Goal: Transaction & Acquisition: Purchase product/service

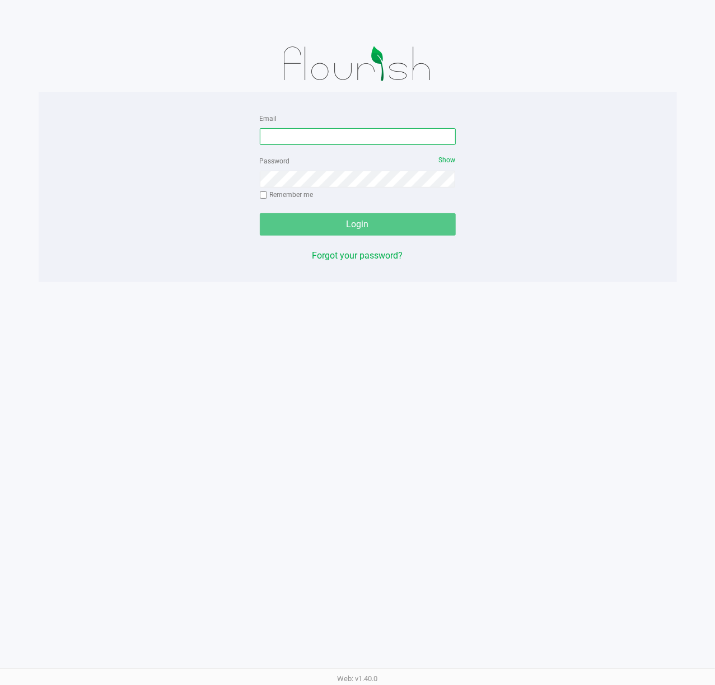
click at [388, 135] on input "Email" at bounding box center [358, 136] width 196 height 17
type input "[EMAIL_ADDRESS][DOMAIN_NAME]"
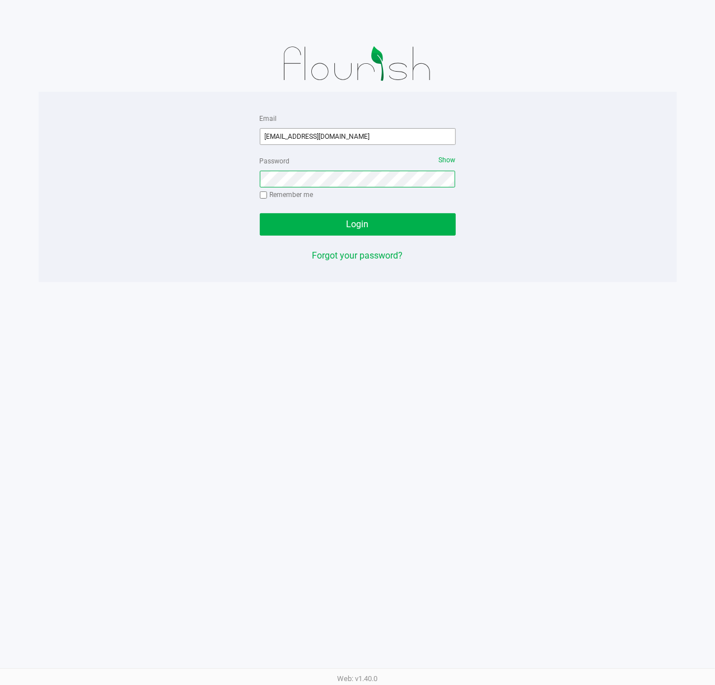
click at [260, 213] on button "Login" at bounding box center [358, 224] width 196 height 22
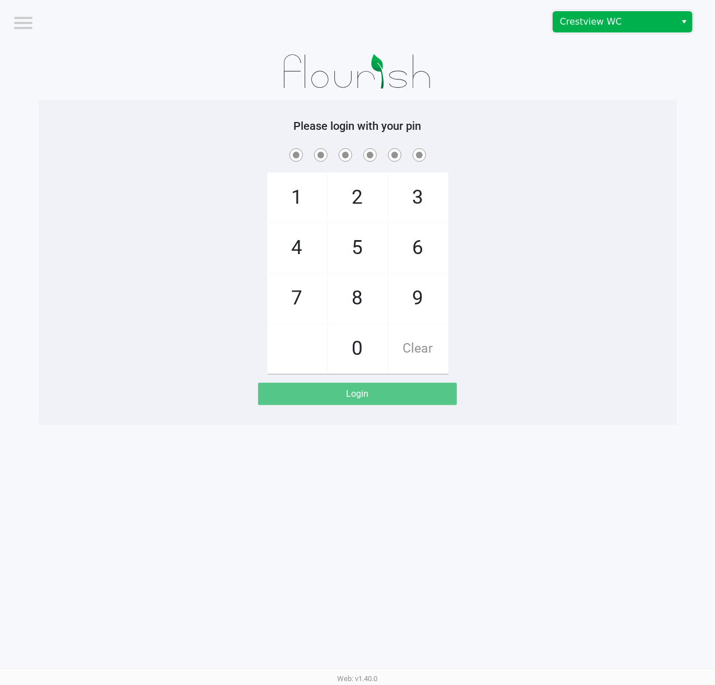
click at [579, 19] on span "Crestview WC" at bounding box center [614, 21] width 109 height 13
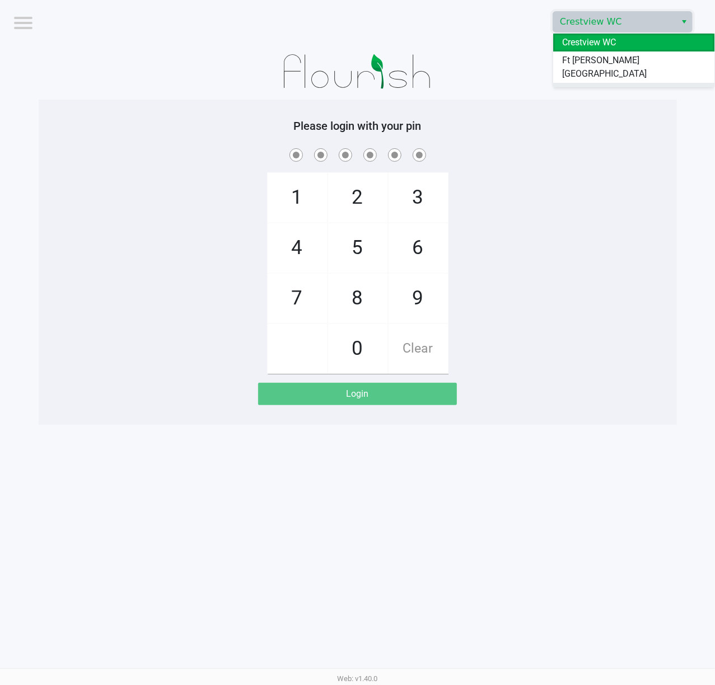
click at [610, 85] on span "Pensacola WC" at bounding box center [590, 91] width 57 height 13
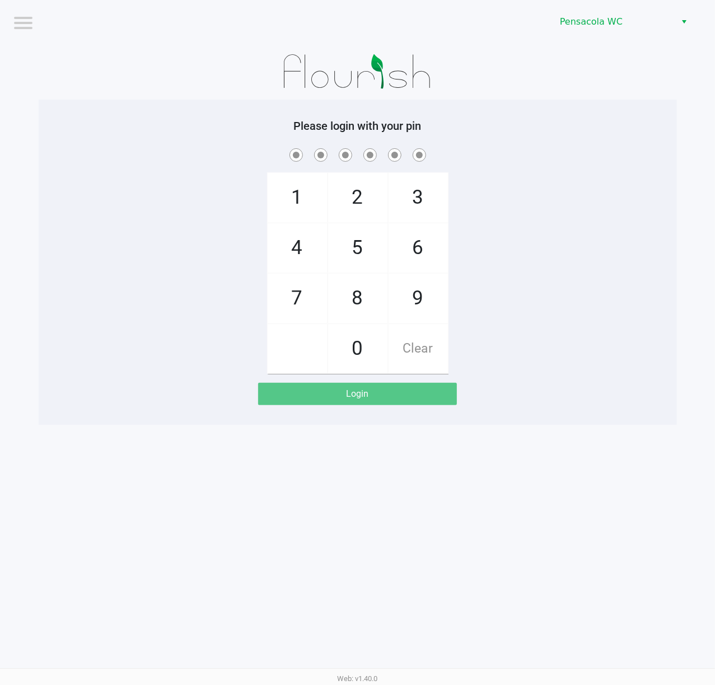
click at [577, 176] on div "1 4 7 2 5 8 0 3 6 9 Clear" at bounding box center [358, 260] width 638 height 228
checkbox input "true"
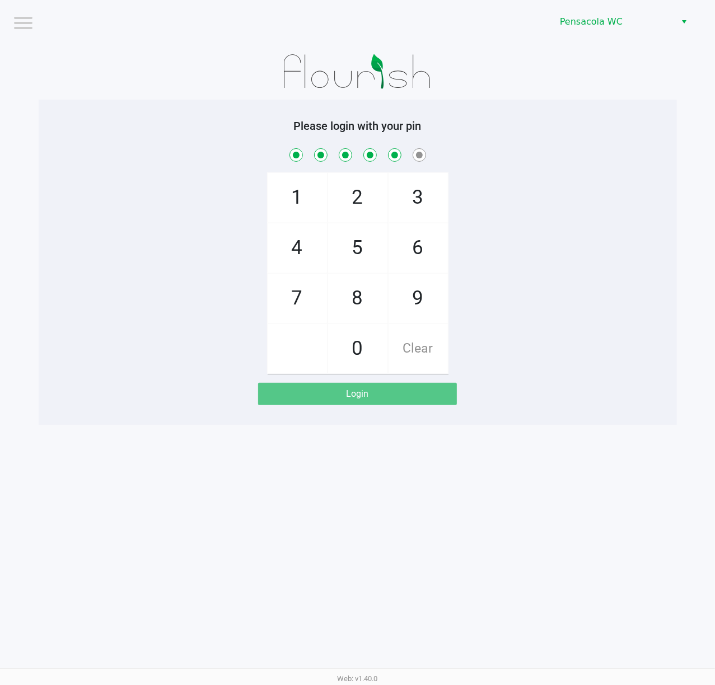
checkbox input "true"
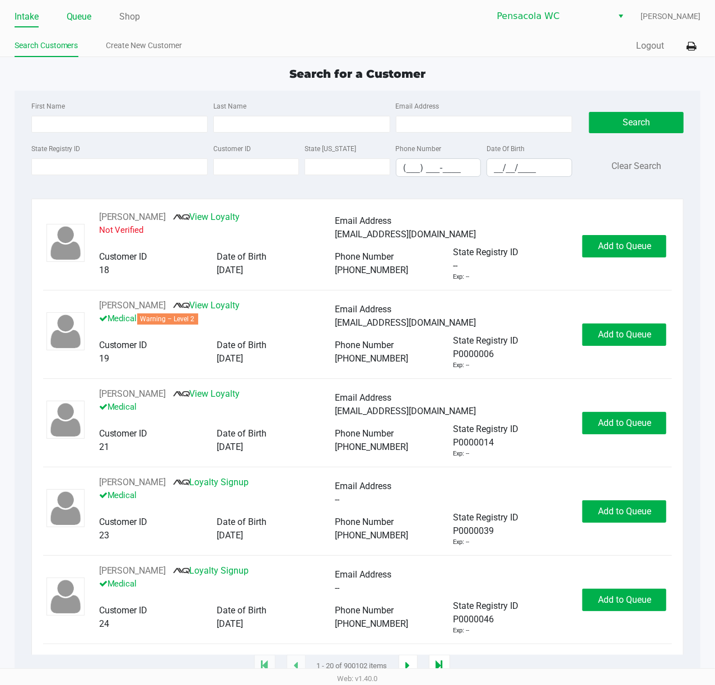
click at [83, 18] on link "Queue" at bounding box center [79, 17] width 25 height 16
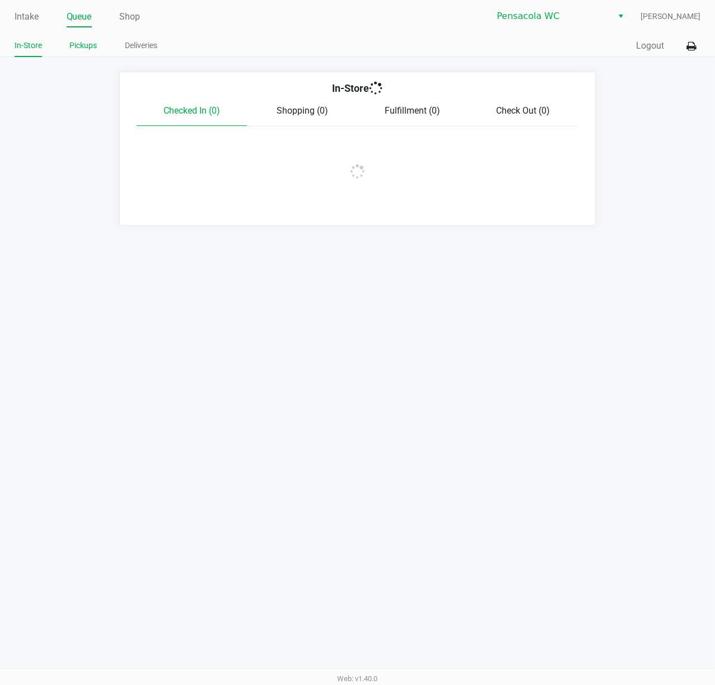
click at [90, 43] on link "Pickups" at bounding box center [83, 46] width 27 height 14
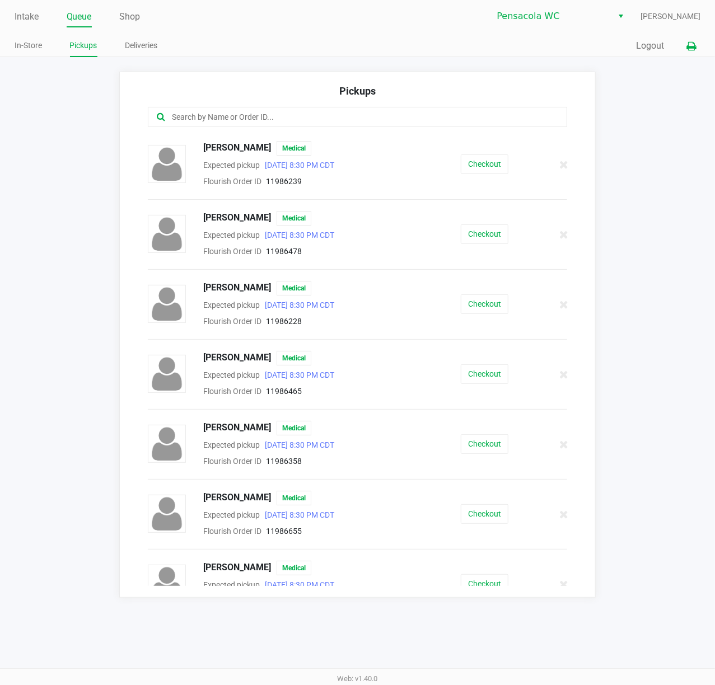
click at [687, 48] on icon at bounding box center [691, 47] width 10 height 8
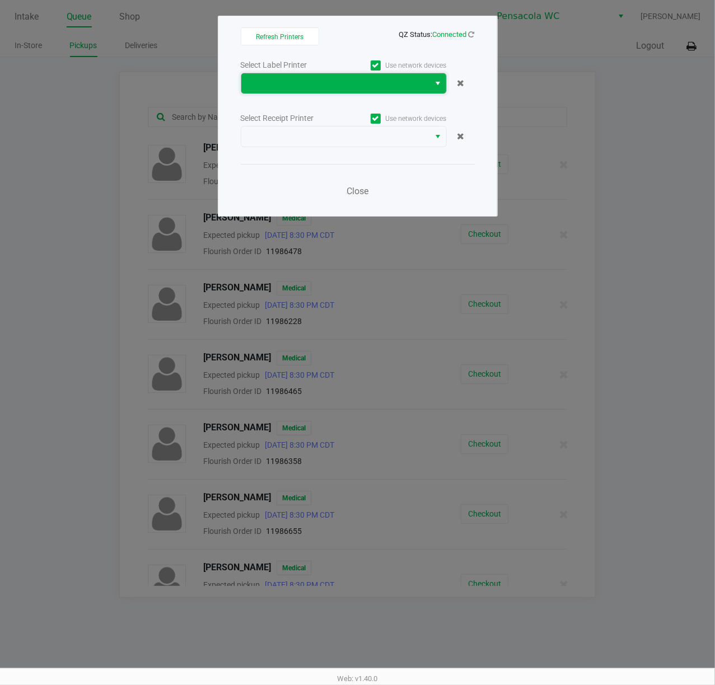
click at [377, 88] on span at bounding box center [335, 83] width 175 height 13
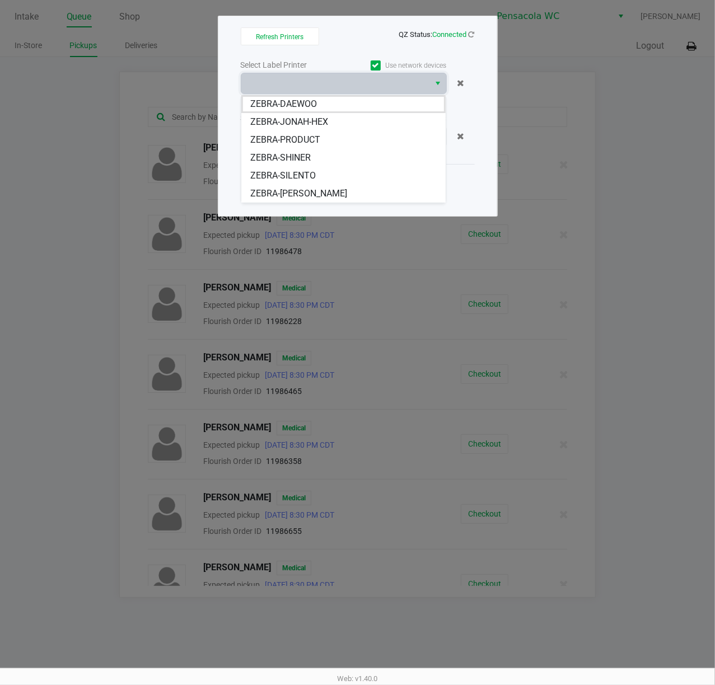
click at [373, 174] on li "ZEBRA-SILENTO" at bounding box center [343, 176] width 204 height 18
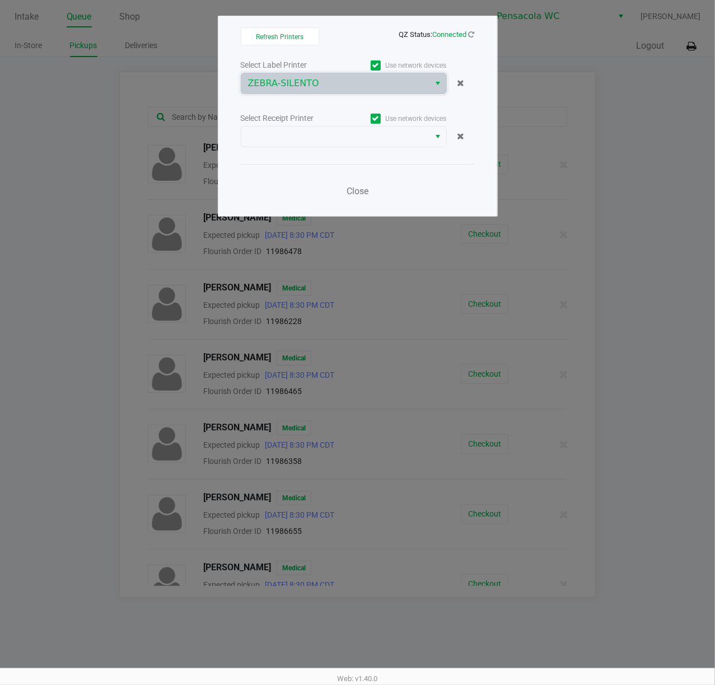
click at [367, 119] on label "Use network devices" at bounding box center [395, 119] width 103 height 10
click at [0, 0] on input "Use network devices" at bounding box center [0, 0] width 0 height 0
click at [368, 122] on label "Use network devices" at bounding box center [395, 119] width 103 height 10
click at [0, 0] on input "Use network devices" at bounding box center [0, 0] width 0 height 0
click at [372, 119] on icon at bounding box center [375, 119] width 7 height 0
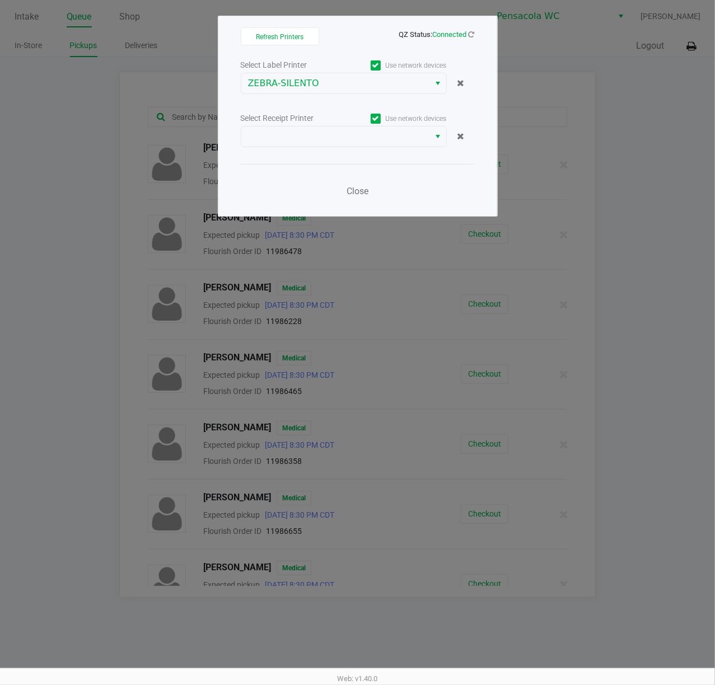
click at [0, 0] on input "Use network devices" at bounding box center [0, 0] width 0 height 0
click at [372, 119] on icon at bounding box center [375, 119] width 7 height 0
click at [0, 0] on input "Use network devices" at bounding box center [0, 0] width 0 height 0
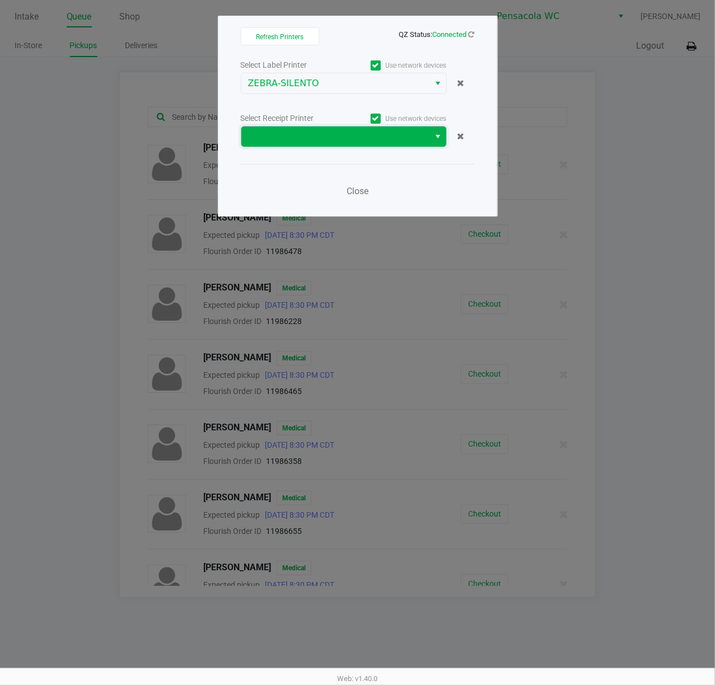
click at [372, 133] on span at bounding box center [335, 136] width 175 height 13
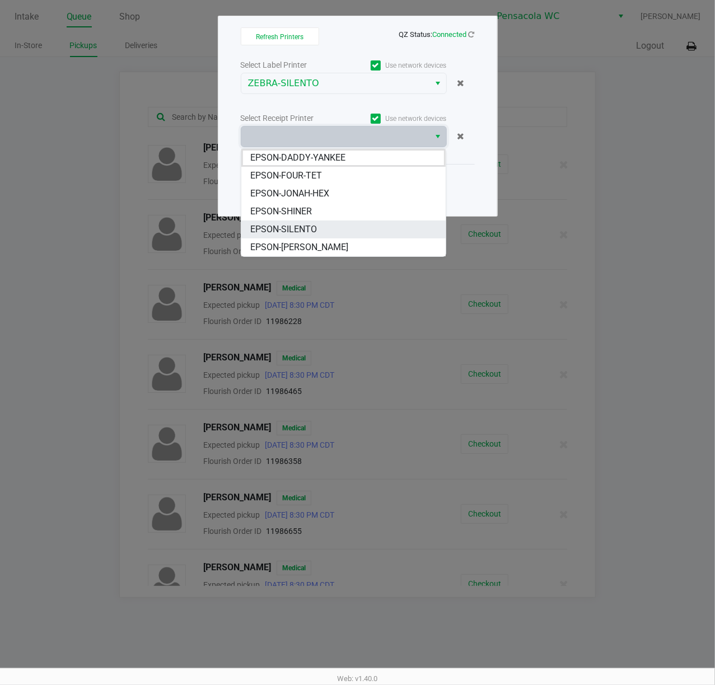
click at [359, 227] on li "EPSON-SILENTO" at bounding box center [343, 230] width 204 height 18
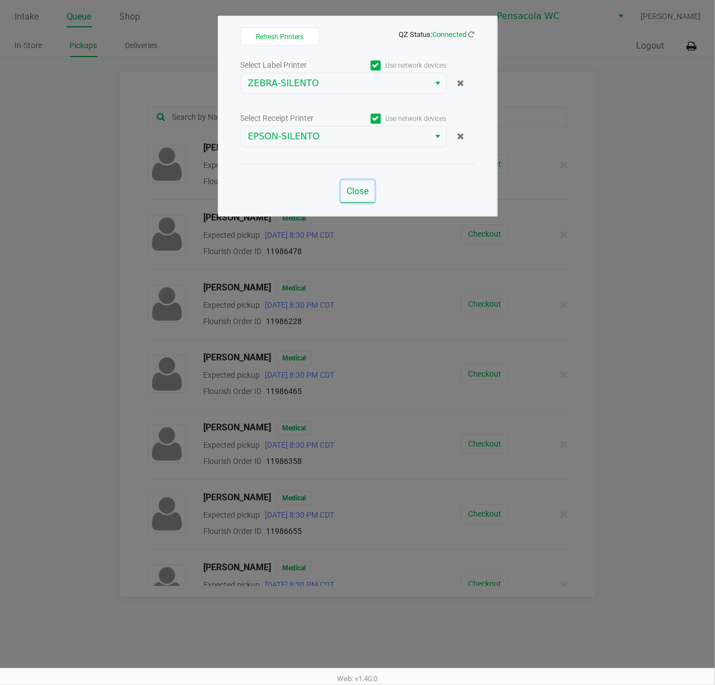
click at [355, 186] on button "Close" at bounding box center [358, 191] width 34 height 22
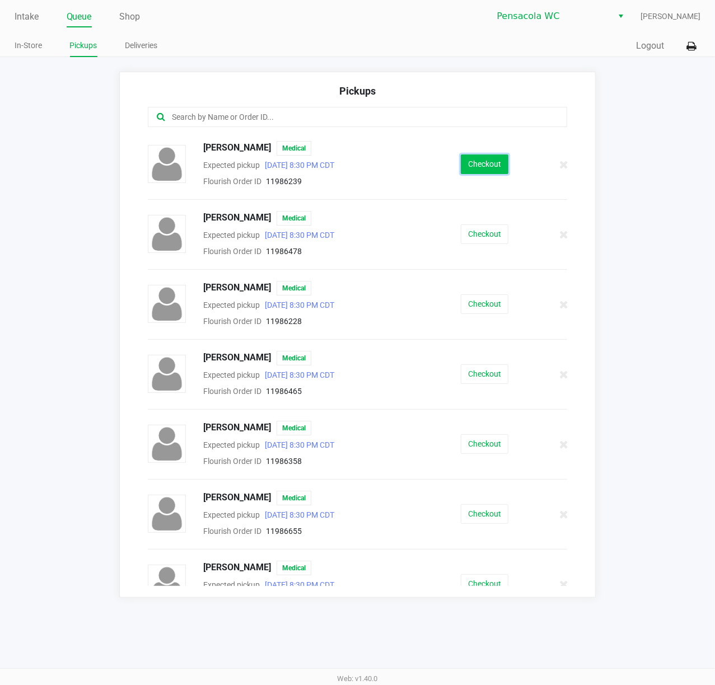
click at [461, 163] on button "Checkout" at bounding box center [485, 165] width 48 height 20
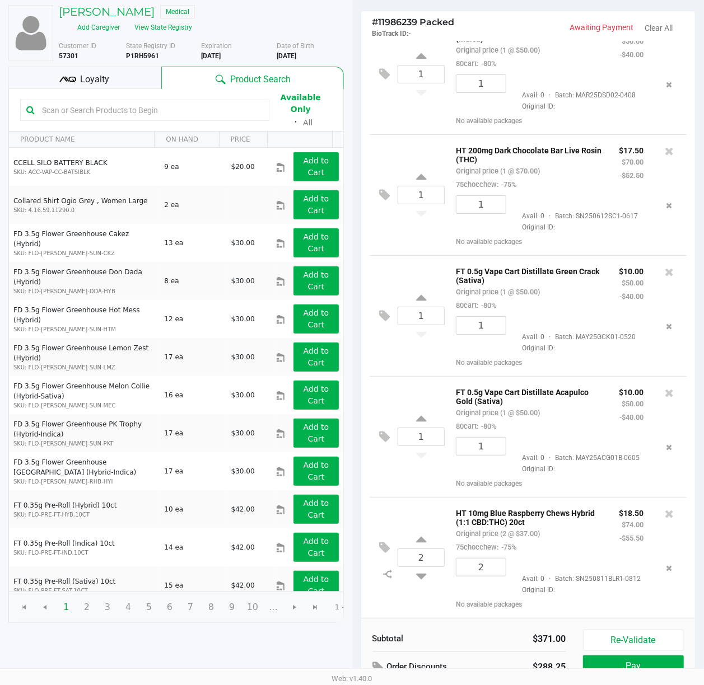
scroll to position [130, 0]
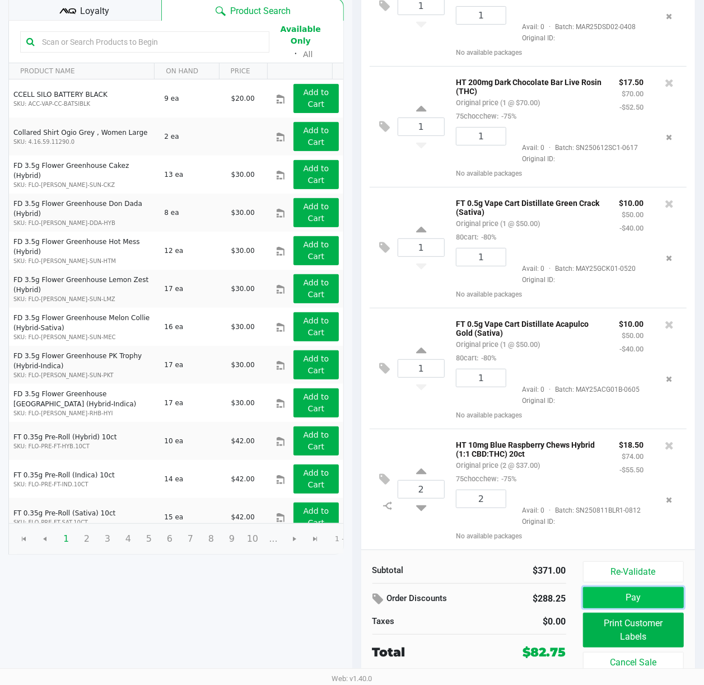
click at [601, 596] on button "Pay" at bounding box center [633, 597] width 101 height 21
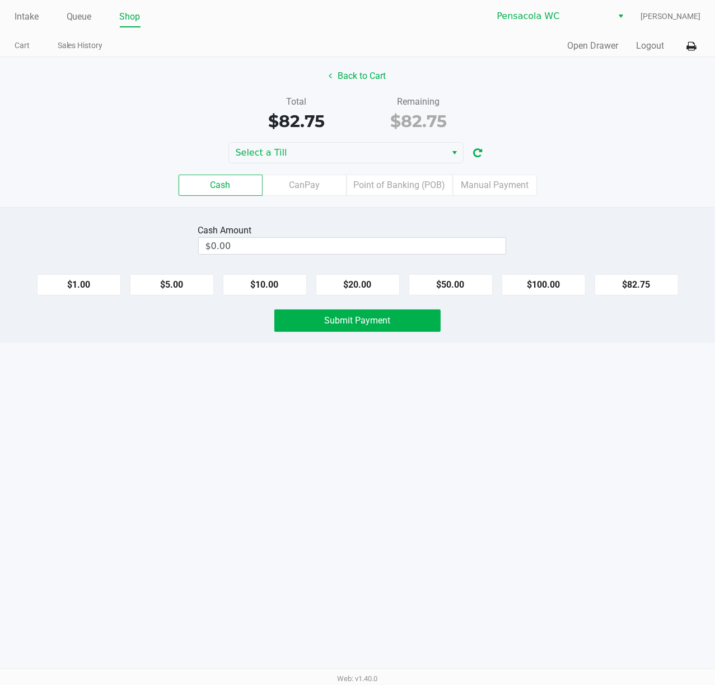
drag, startPoint x: 377, startPoint y: 142, endPoint x: 377, endPoint y: 148, distance: 6.7
click at [377, 143] on div "Back to Cart Total $82.75 Remaining $82.75 Select a Till Cash CanPay Point of B…" at bounding box center [357, 132] width 715 height 150
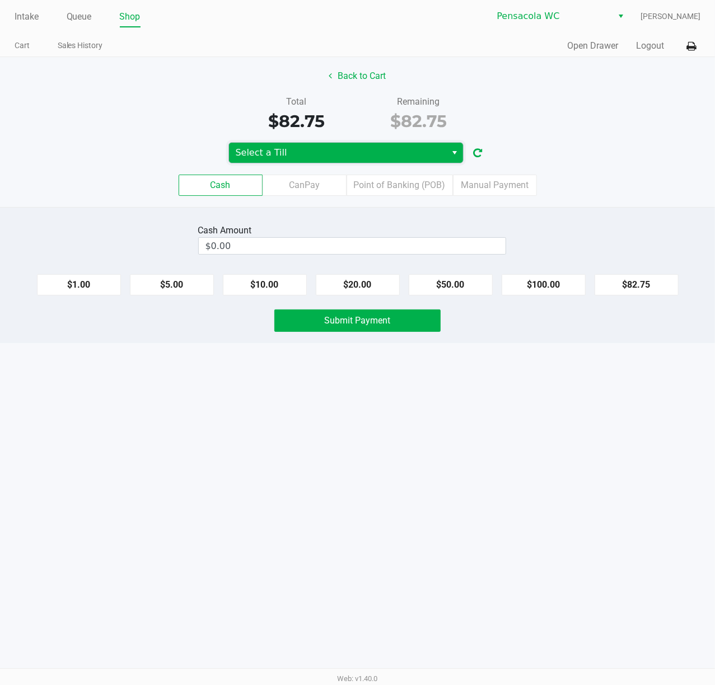
click at [377, 148] on span "Select a Till" at bounding box center [338, 152] width 204 height 13
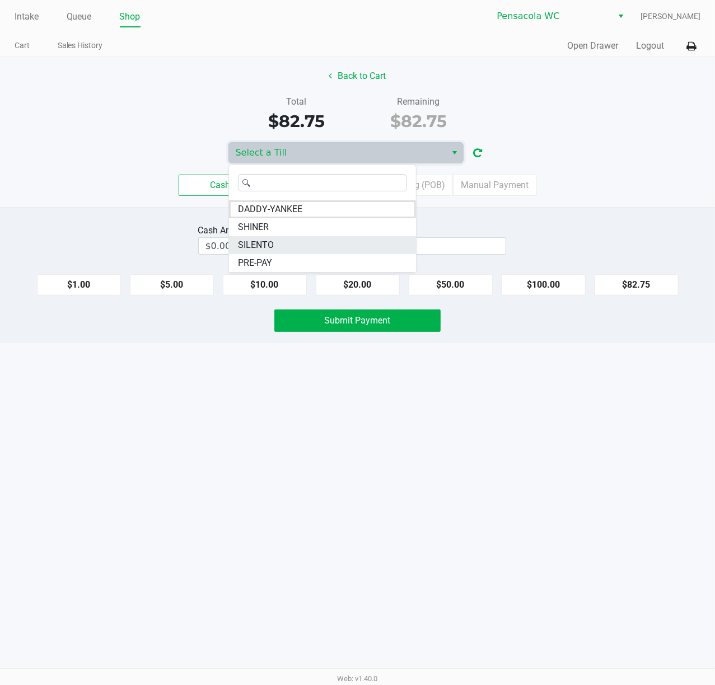
click at [292, 245] on li "SILENTO" at bounding box center [322, 245] width 187 height 18
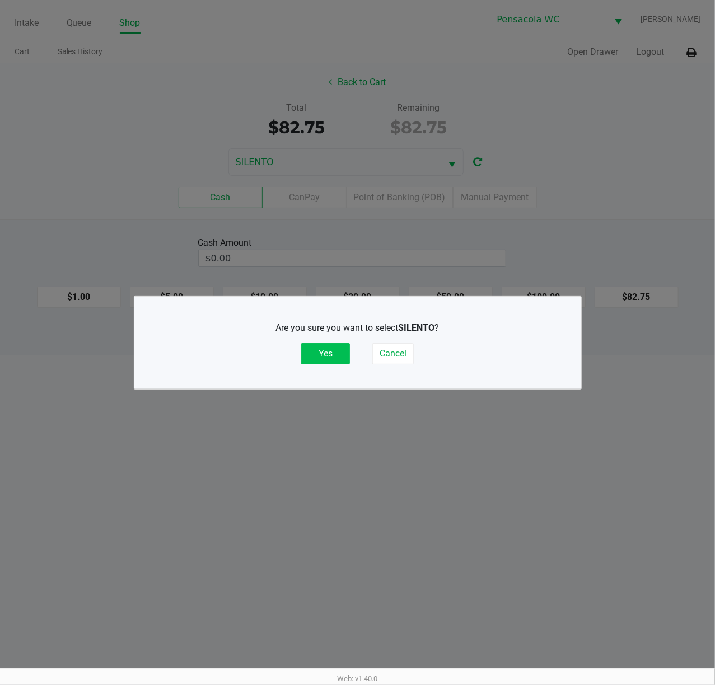
click at [324, 354] on button "Yes" at bounding box center [325, 353] width 49 height 21
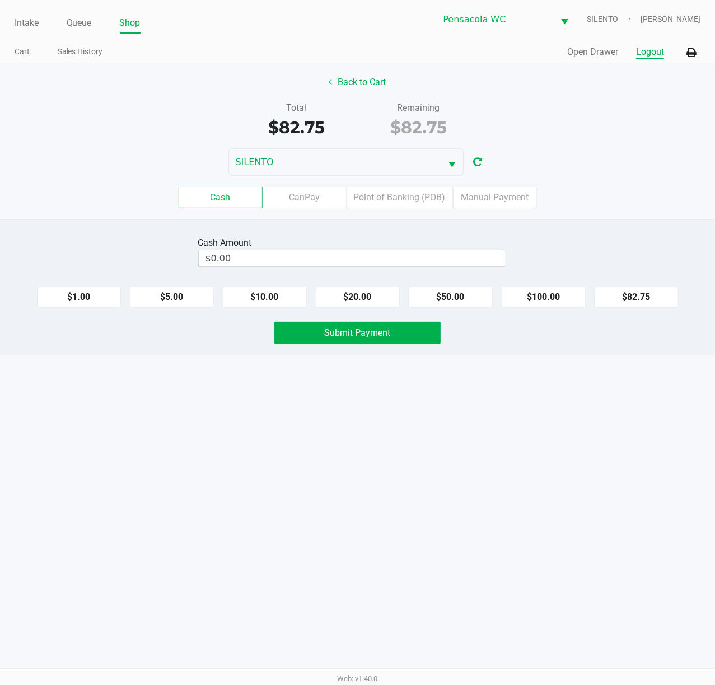
click at [653, 57] on button "Logout" at bounding box center [650, 51] width 28 height 13
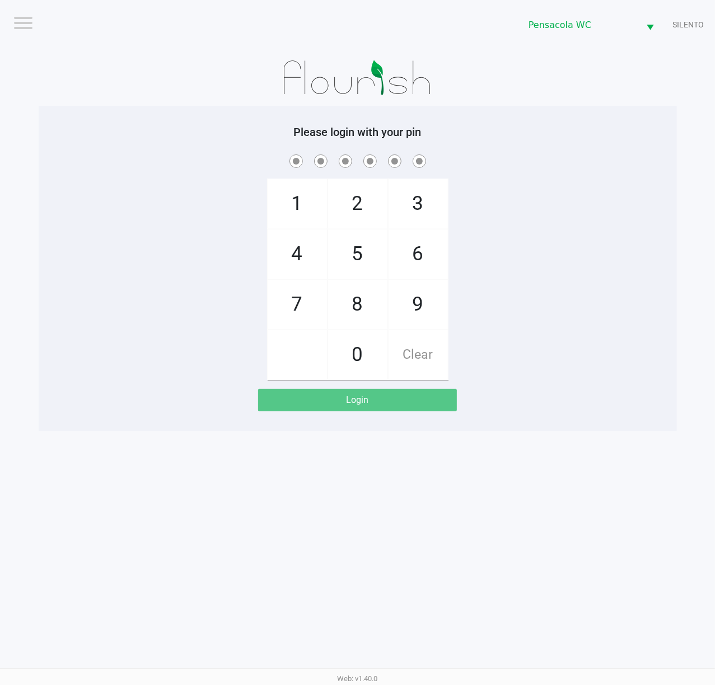
click at [596, 221] on div "1 4 7 2 5 8 0 3 6 9 Clear" at bounding box center [358, 266] width 638 height 228
